Goal: Task Accomplishment & Management: Use online tool/utility

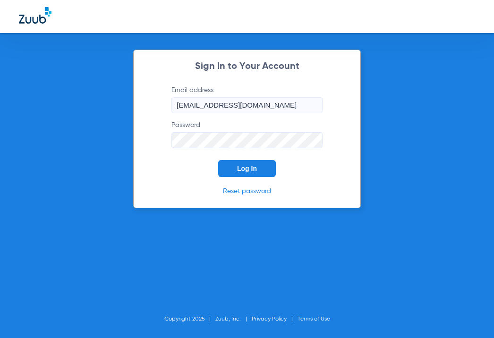
click at [254, 171] on span "Log In" at bounding box center [247, 169] width 20 height 8
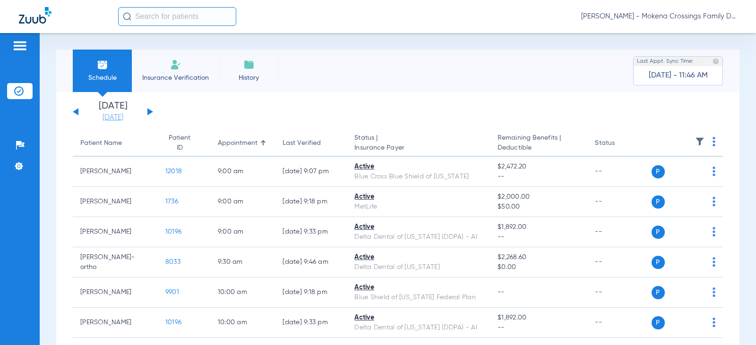
click at [119, 115] on link "[DATE]" at bounding box center [113, 117] width 57 height 9
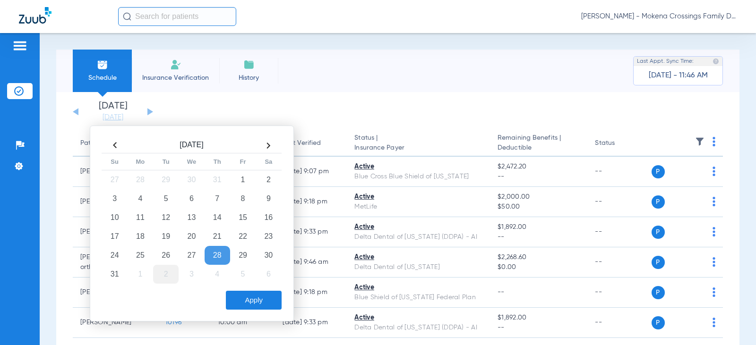
click at [159, 275] on td "2" at bounding box center [166, 274] width 26 height 19
click at [270, 299] on button "Apply" at bounding box center [254, 300] width 56 height 19
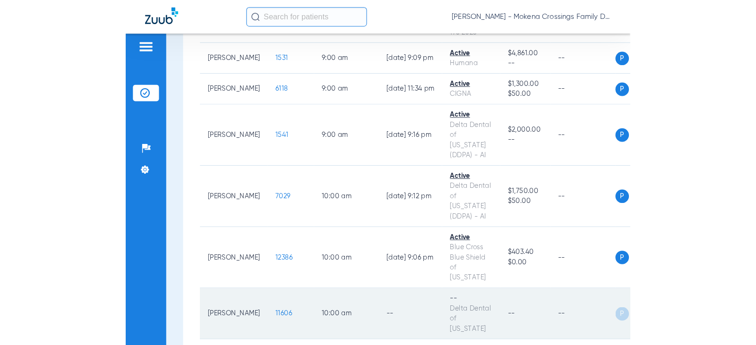
scroll to position [236, 0]
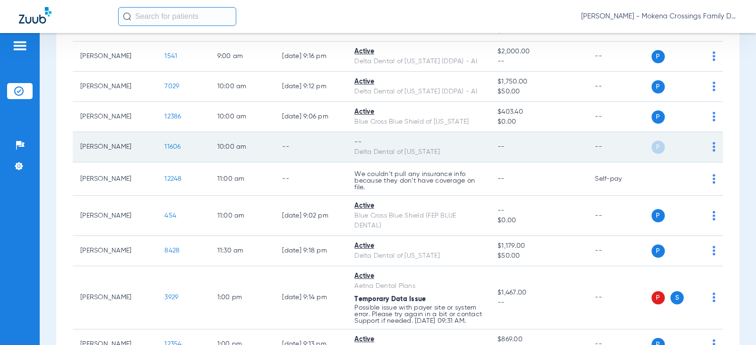
click at [494, 144] on img at bounding box center [713, 146] width 3 height 9
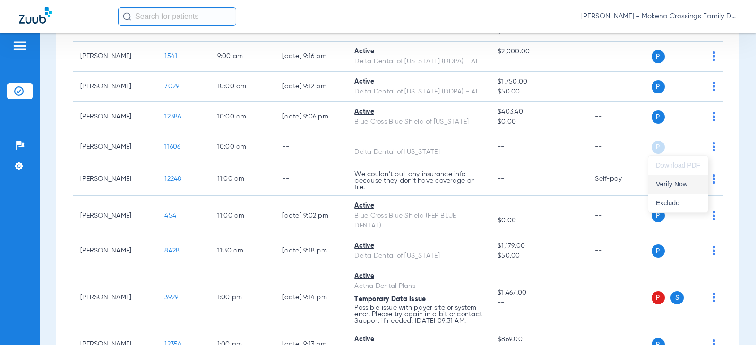
click at [494, 183] on span "Verify Now" at bounding box center [678, 184] width 44 height 7
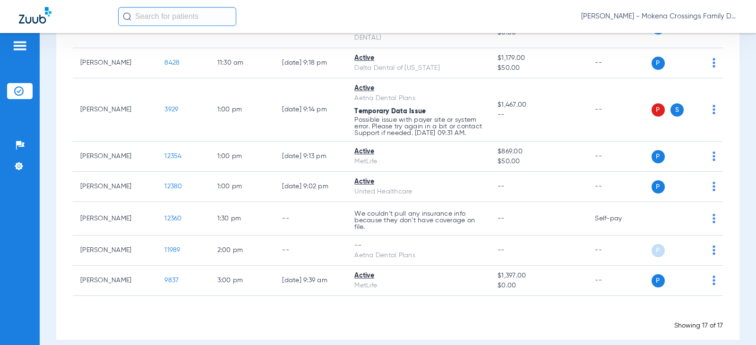
scroll to position [425, 0]
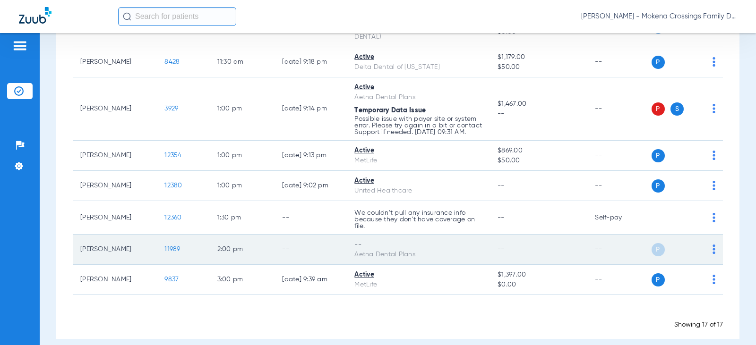
click at [494, 256] on div "P S" at bounding box center [683, 249] width 64 height 13
click at [494, 254] on img at bounding box center [713, 249] width 3 height 9
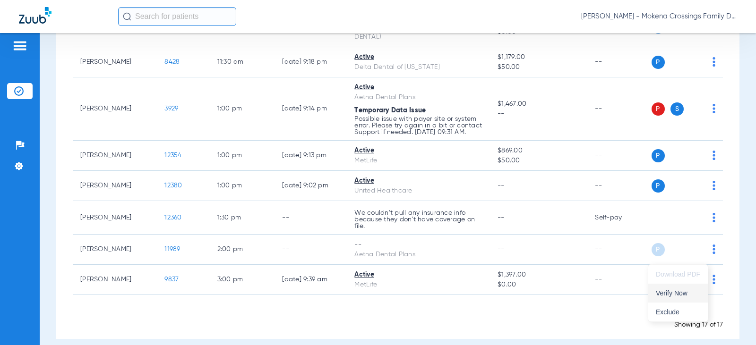
click at [494, 296] on span "Verify Now" at bounding box center [678, 293] width 44 height 7
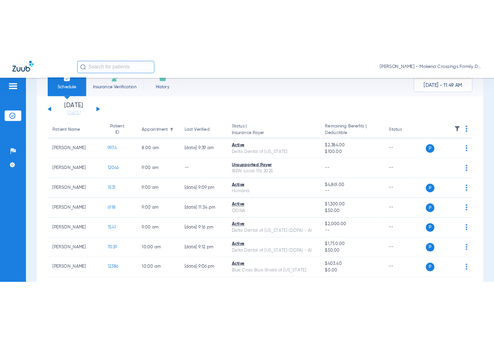
scroll to position [47, 0]
